Goal: Book appointment/travel/reservation

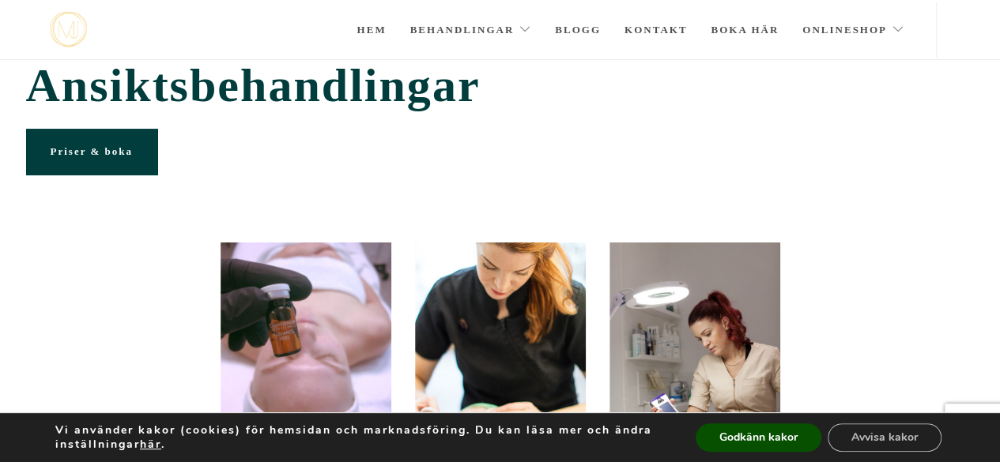
scroll to position [20, 0]
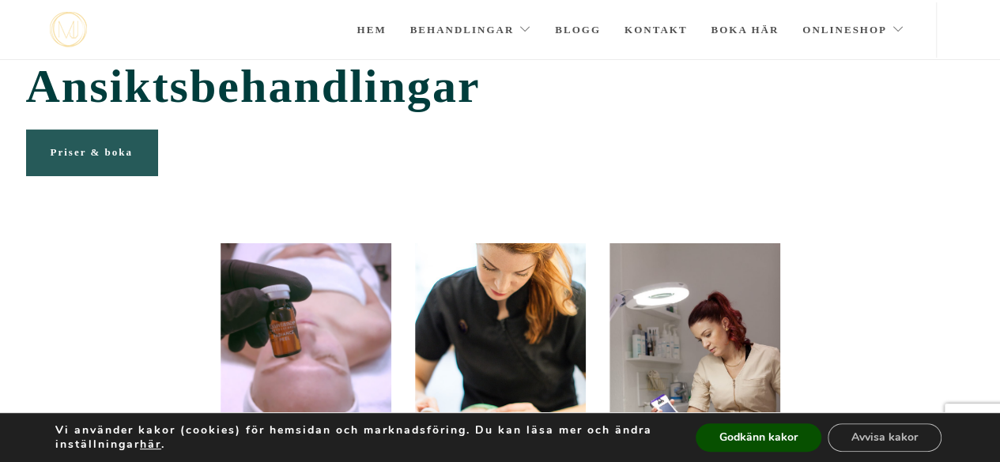
click at [85, 148] on span "Priser & boka" at bounding box center [92, 152] width 82 height 12
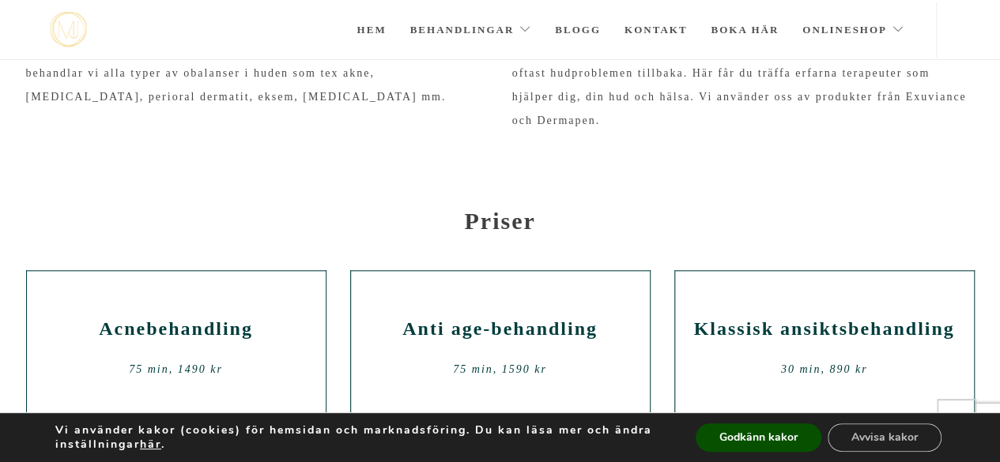
scroll to position [657, 0]
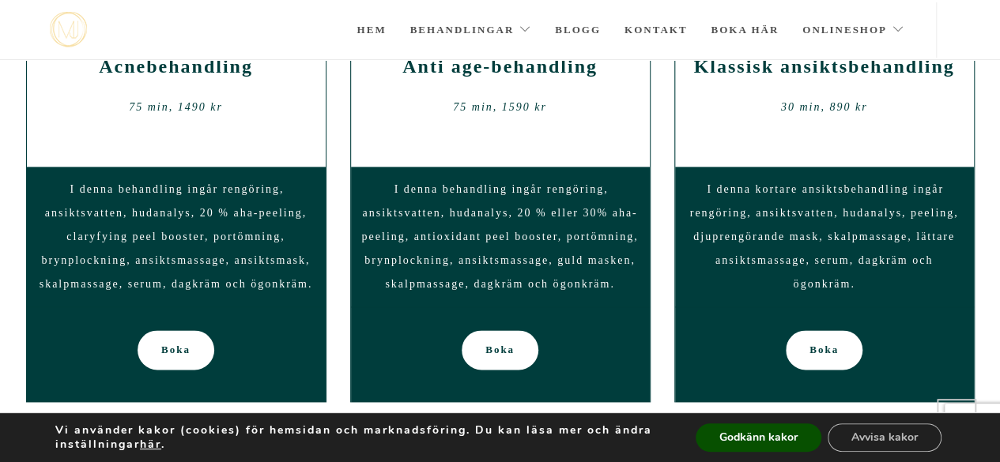
scroll to position [921, 0]
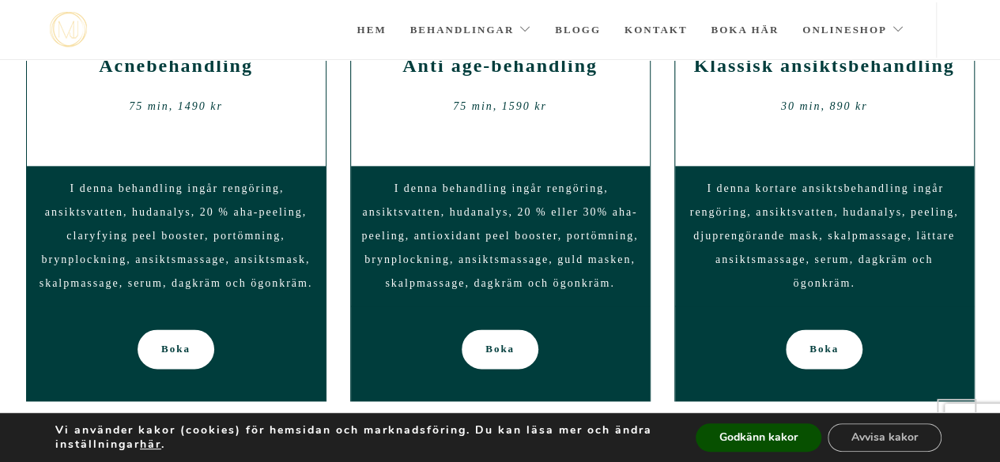
drag, startPoint x: 422, startPoint y: 121, endPoint x: 381, endPoint y: 121, distance: 41.1
click at [381, 121] on div "Anti age-behandling 75 min, 1590 kr" at bounding box center [500, 87] width 275 height 95
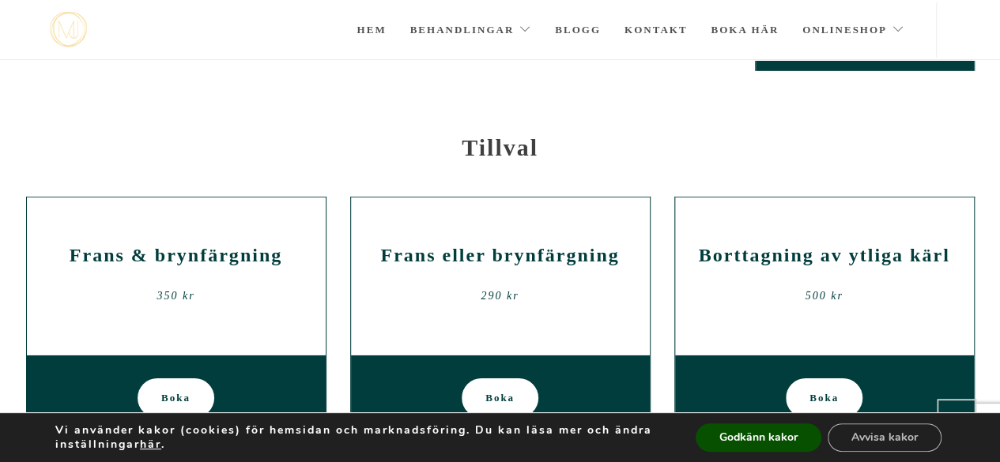
scroll to position [2397, 0]
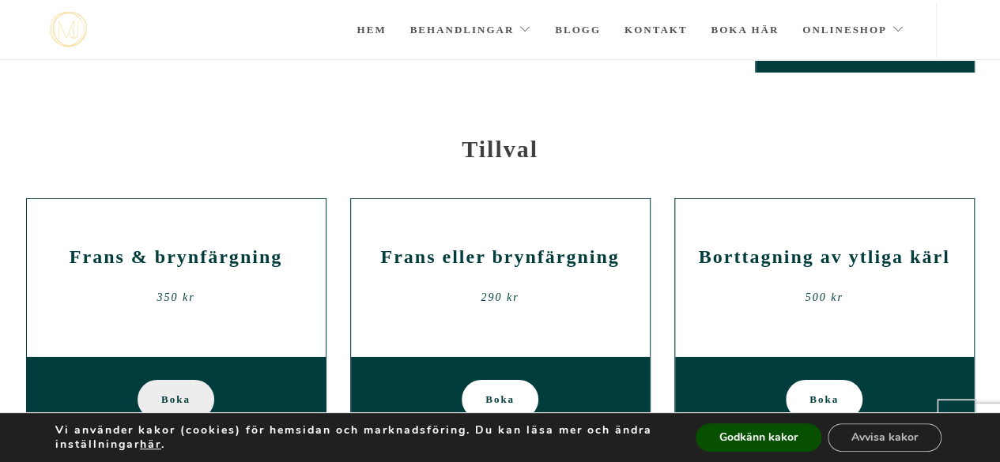
click at [171, 380] on span "Boka" at bounding box center [175, 400] width 29 height 40
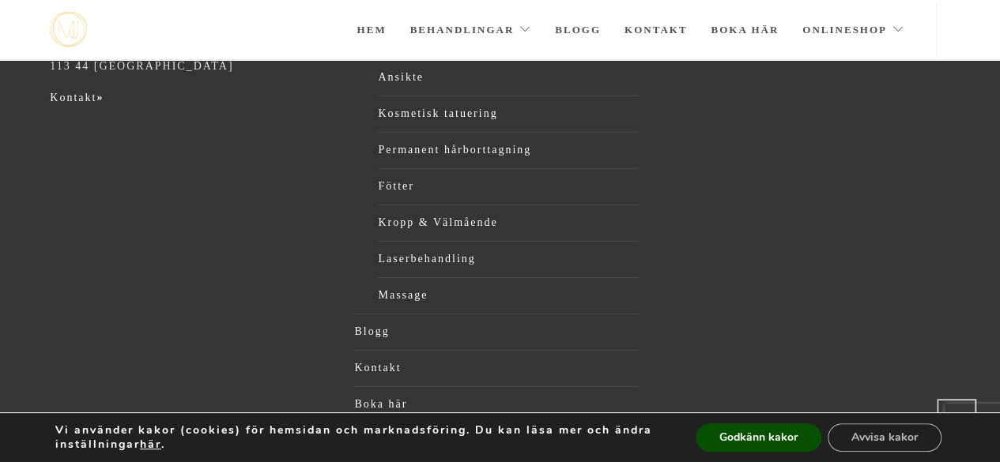
scroll to position [2529, 0]
